Goal: Task Accomplishment & Management: Manage account settings

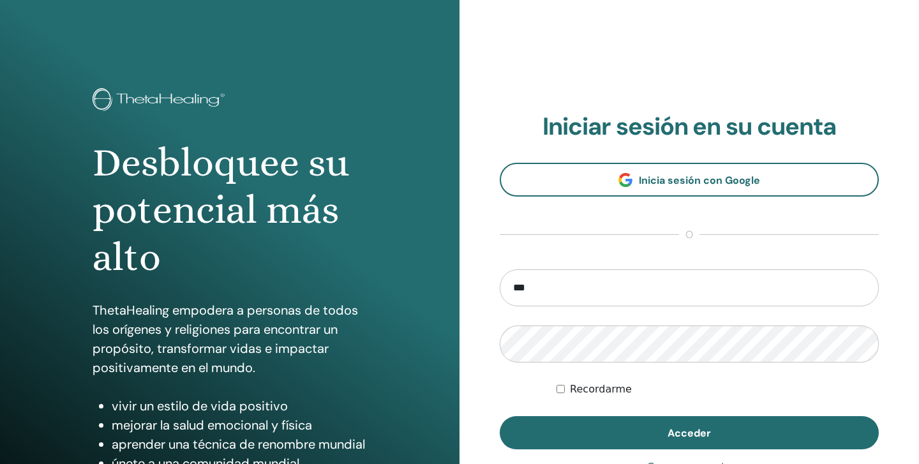
type input "**********"
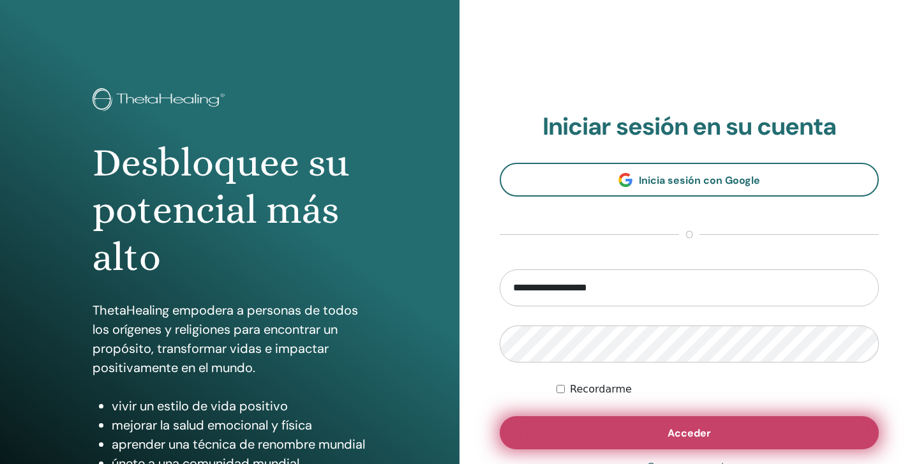
click at [683, 421] on button "Acceder" at bounding box center [689, 432] width 379 height 33
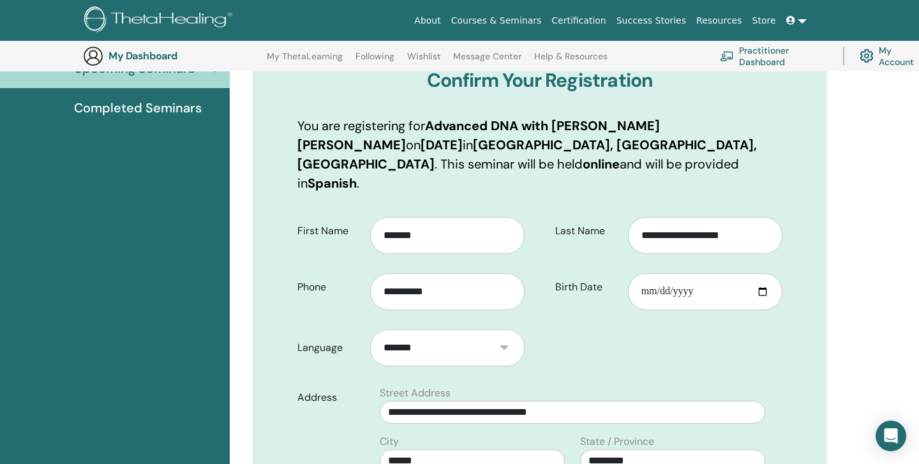
scroll to position [163, 0]
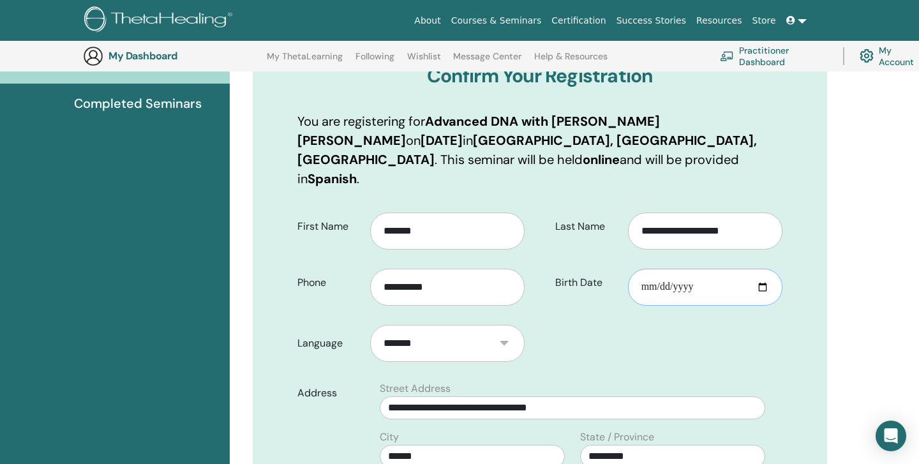
click at [688, 269] on input "Birth Date" at bounding box center [705, 287] width 154 height 37
click at [767, 269] on input "Birth Date" at bounding box center [705, 287] width 154 height 37
type input "**********"
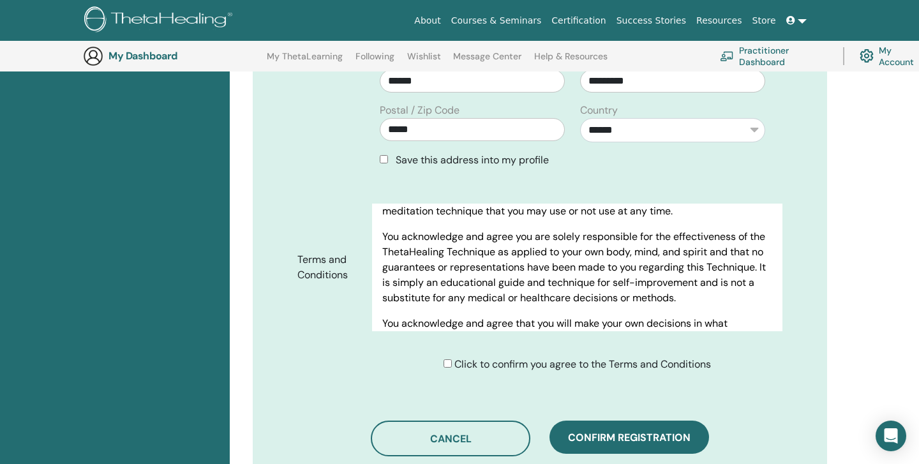
scroll to position [6638, 0]
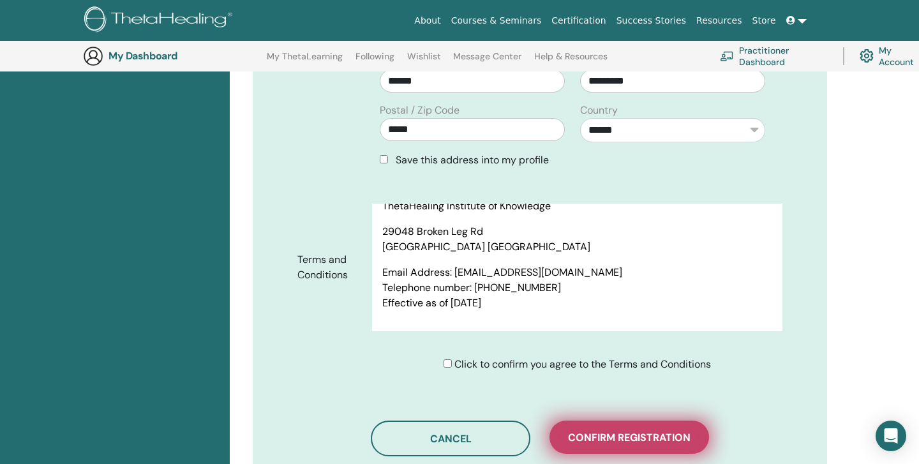
click at [610, 431] on span "Confirm registration" at bounding box center [629, 437] width 123 height 13
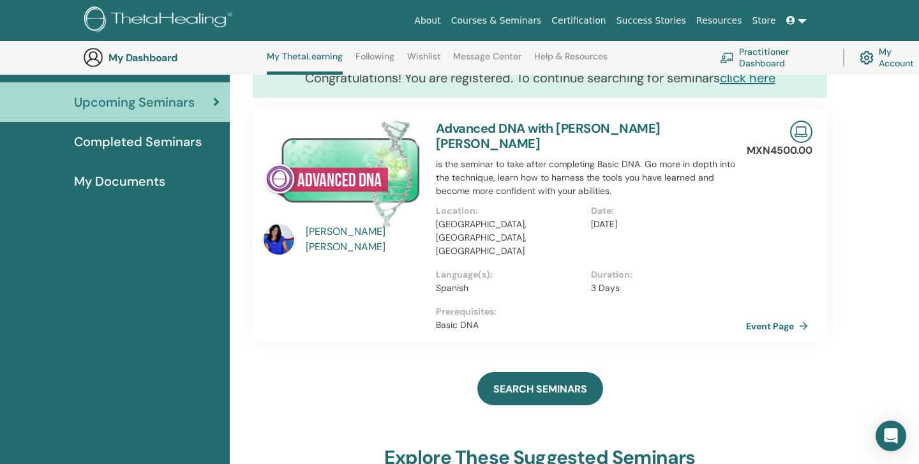
scroll to position [125, 0]
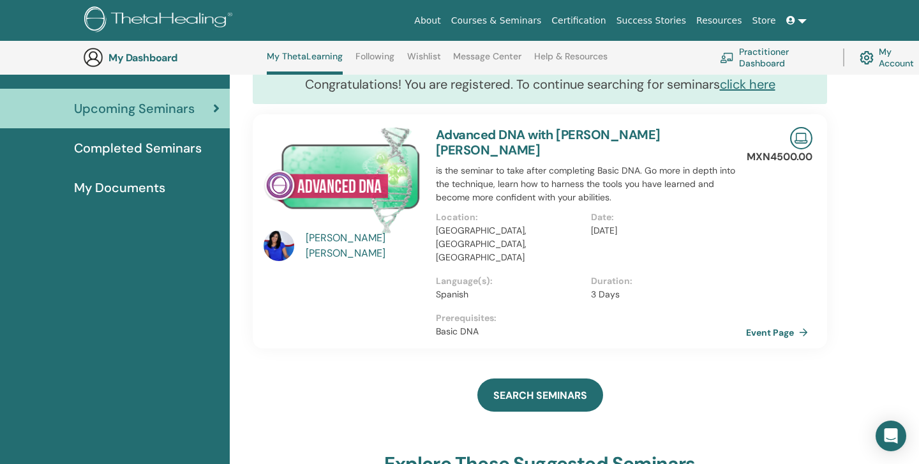
click at [323, 247] on div "MARIA ENNA BRAVO YÁÑEZ" at bounding box center [365, 245] width 118 height 31
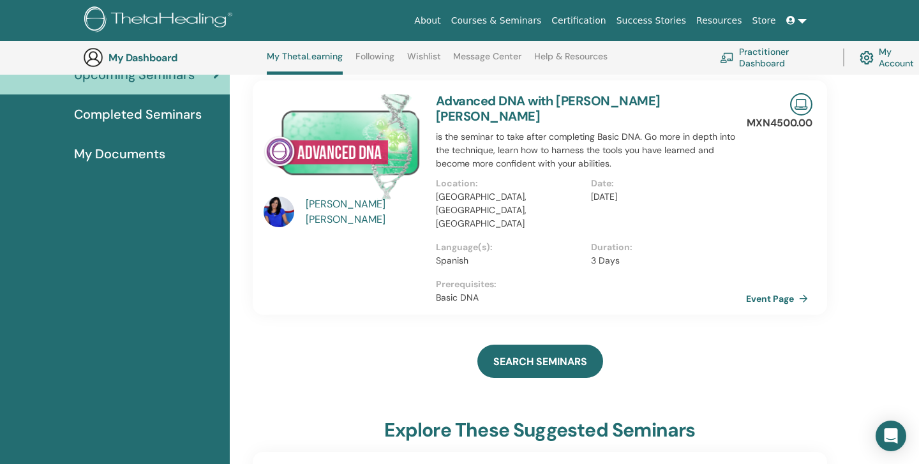
scroll to position [163, 0]
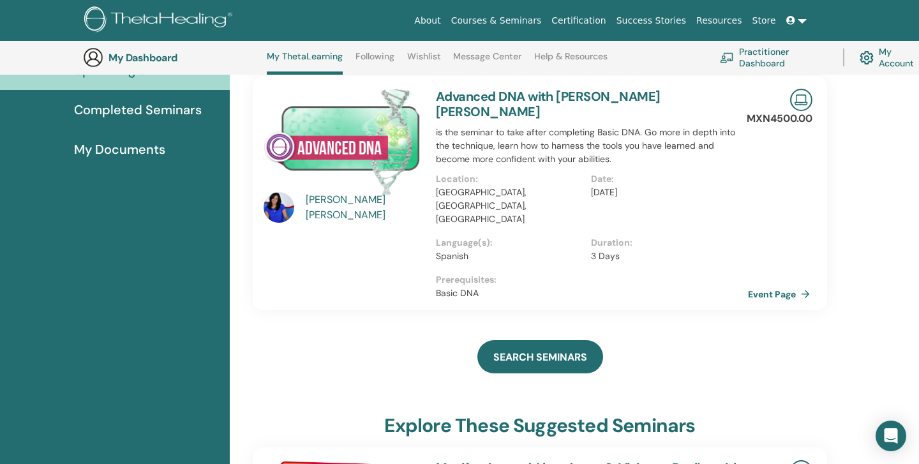
click at [769, 285] on link "Event Page" at bounding box center [781, 294] width 67 height 19
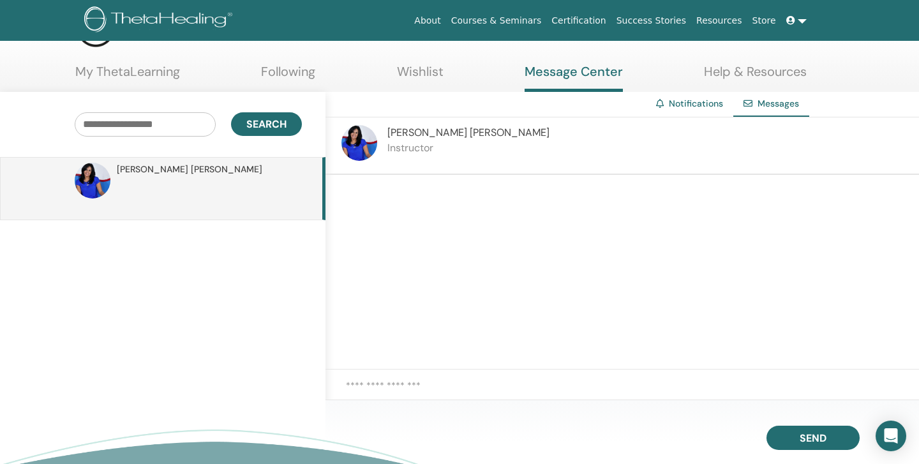
scroll to position [51, 0]
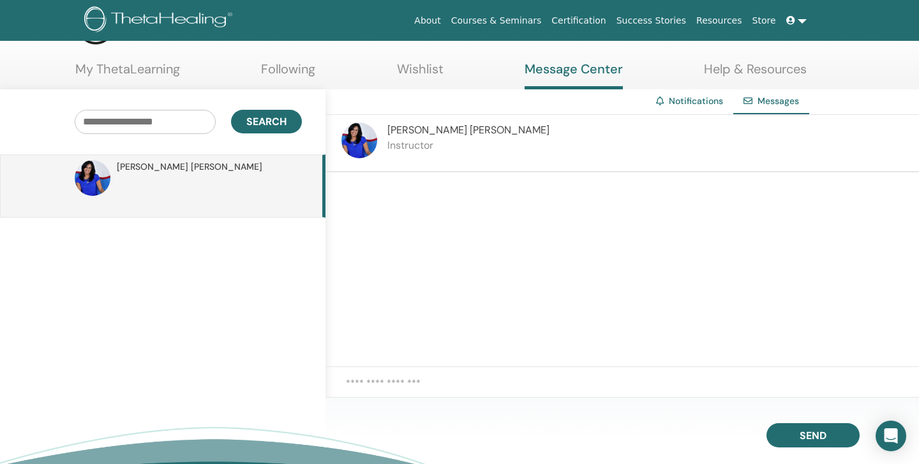
click at [517, 392] on textarea at bounding box center [632, 390] width 573 height 28
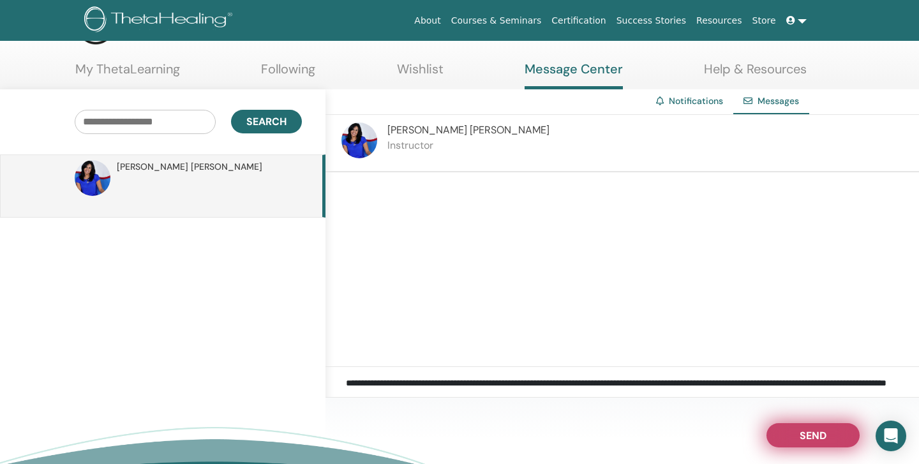
type textarea "**********"
click at [788, 433] on button "Send" at bounding box center [812, 435] width 93 height 24
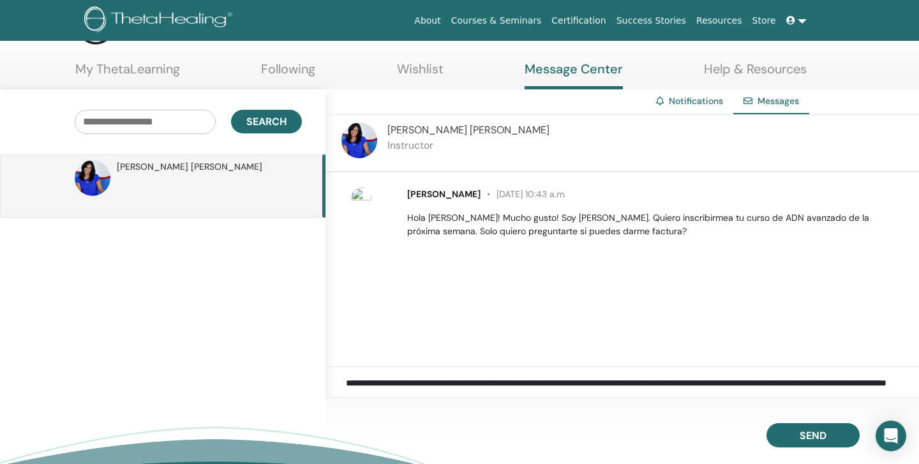
click at [429, 69] on link "Wishlist" at bounding box center [420, 73] width 47 height 25
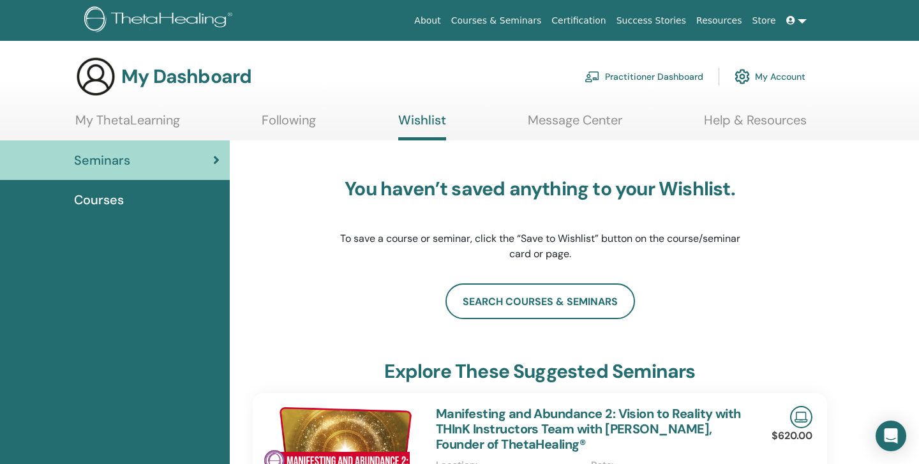
click at [277, 123] on link "Following" at bounding box center [289, 124] width 54 height 25
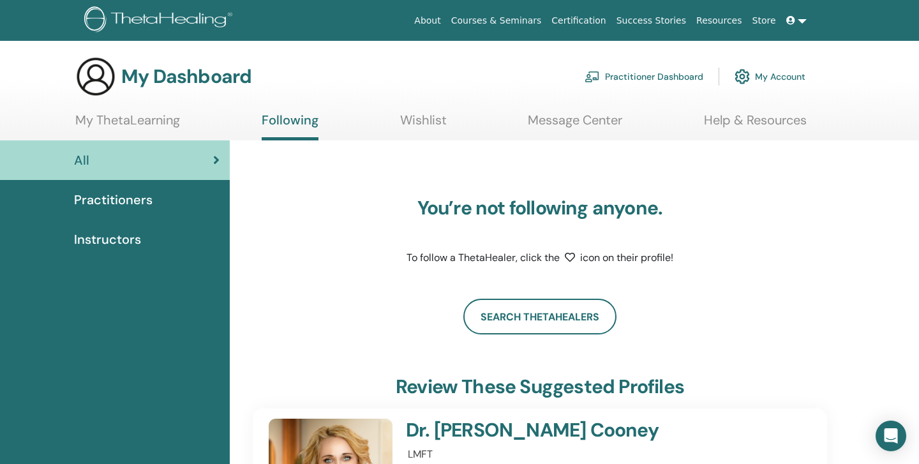
click at [140, 195] on span "Practitioners" at bounding box center [113, 199] width 78 height 19
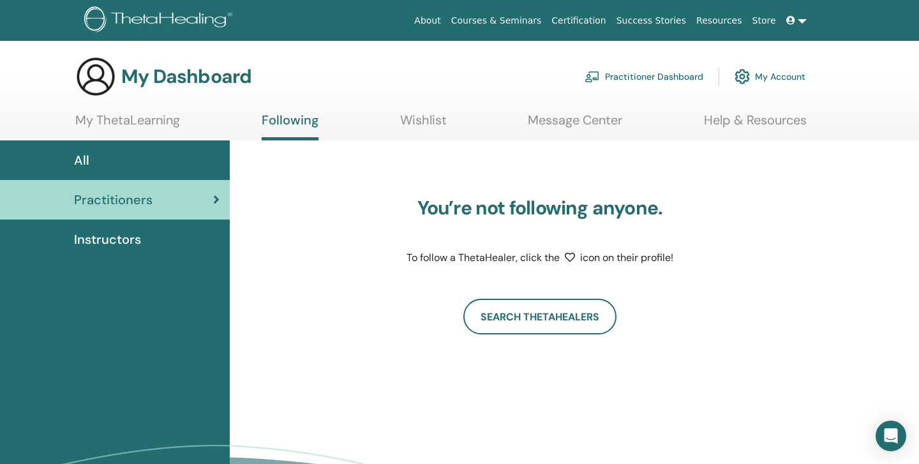
click at [644, 74] on link "Practitioner Dashboard" at bounding box center [643, 77] width 119 height 28
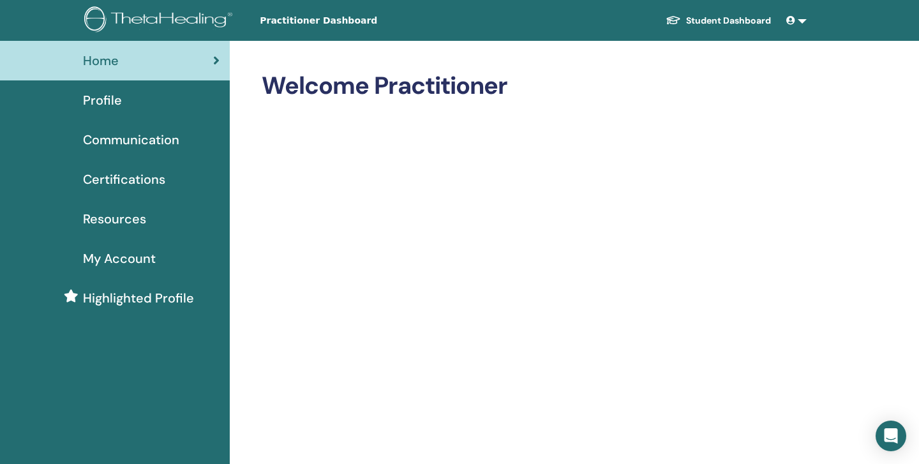
click at [112, 100] on span "Profile" at bounding box center [102, 100] width 39 height 19
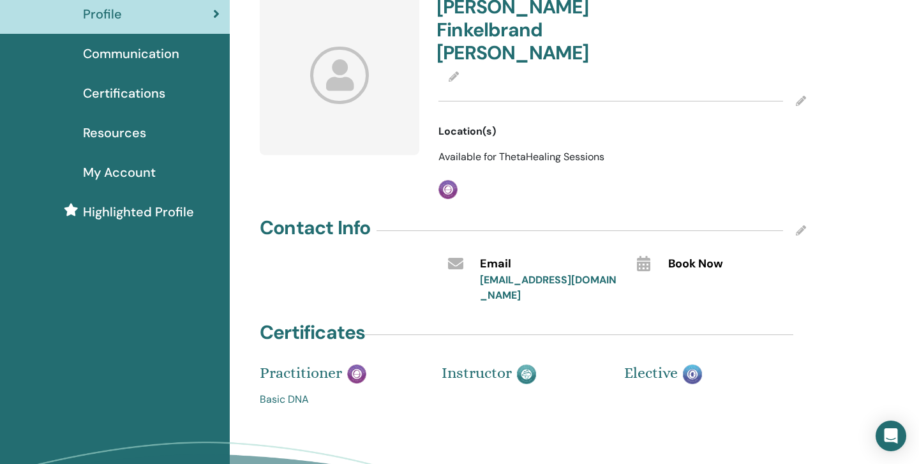
scroll to position [79, 0]
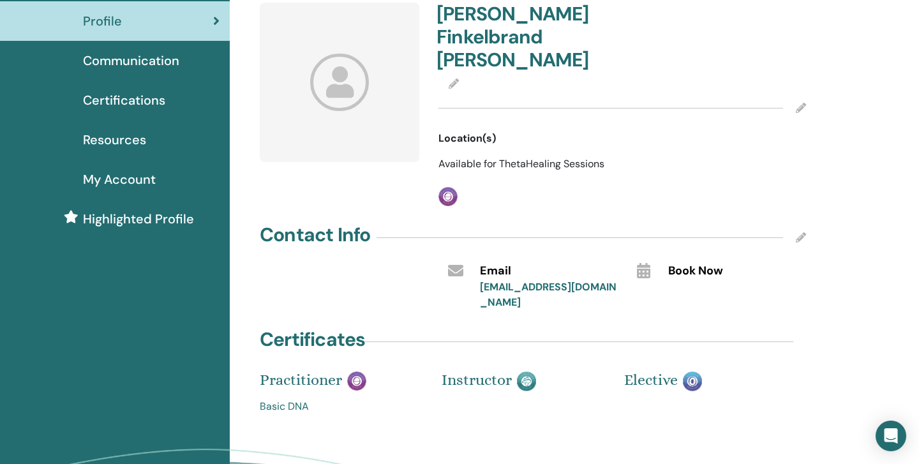
click at [126, 100] on span "Certifications" at bounding box center [124, 100] width 82 height 19
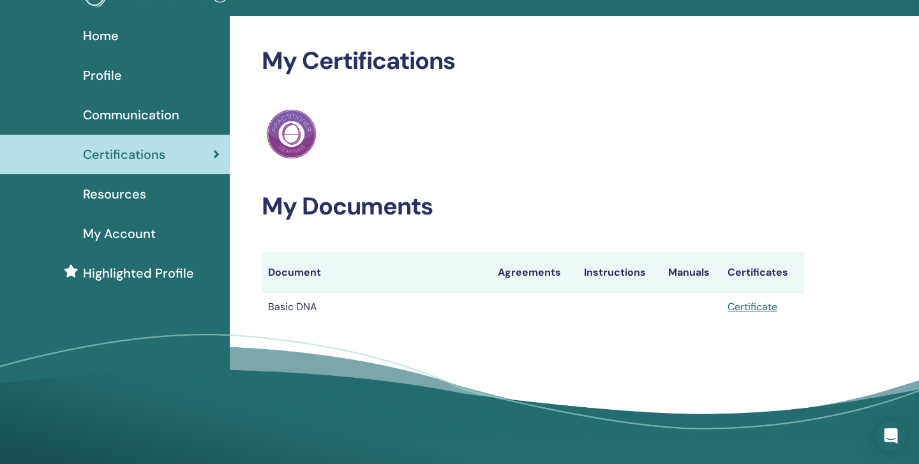
scroll to position [29, 0]
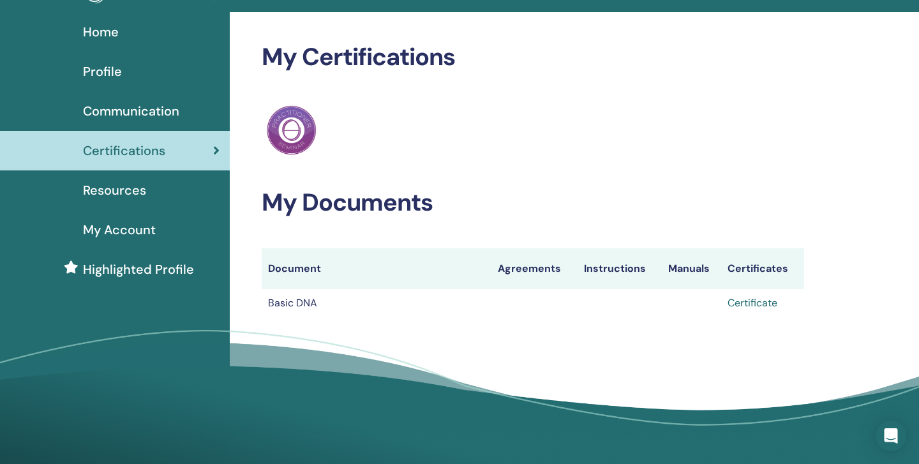
click at [763, 305] on link "Certificate" at bounding box center [752, 302] width 50 height 13
